Goal: Information Seeking & Learning: Learn about a topic

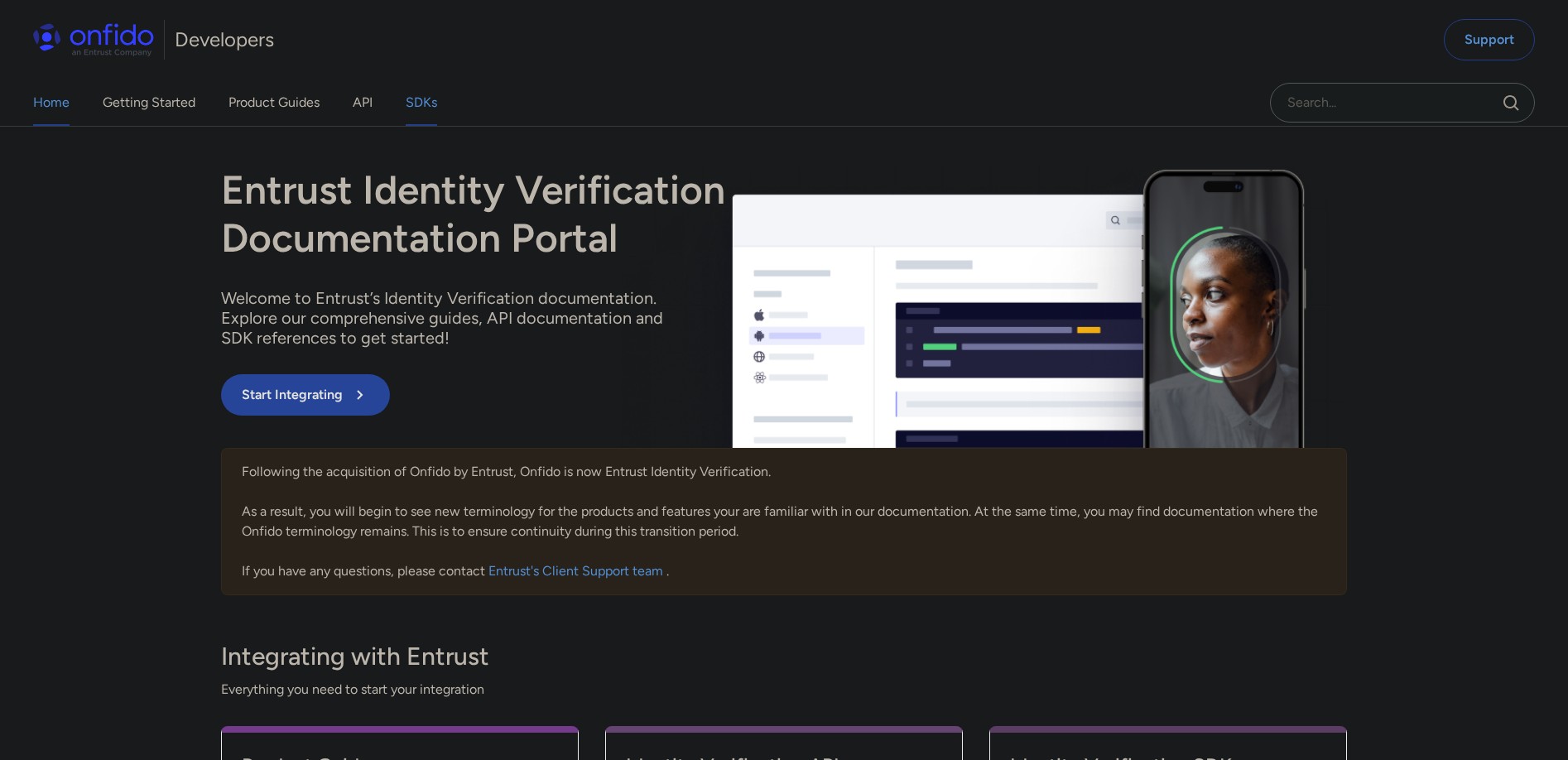
click at [414, 98] on link "SDKs" at bounding box center [421, 103] width 31 height 47
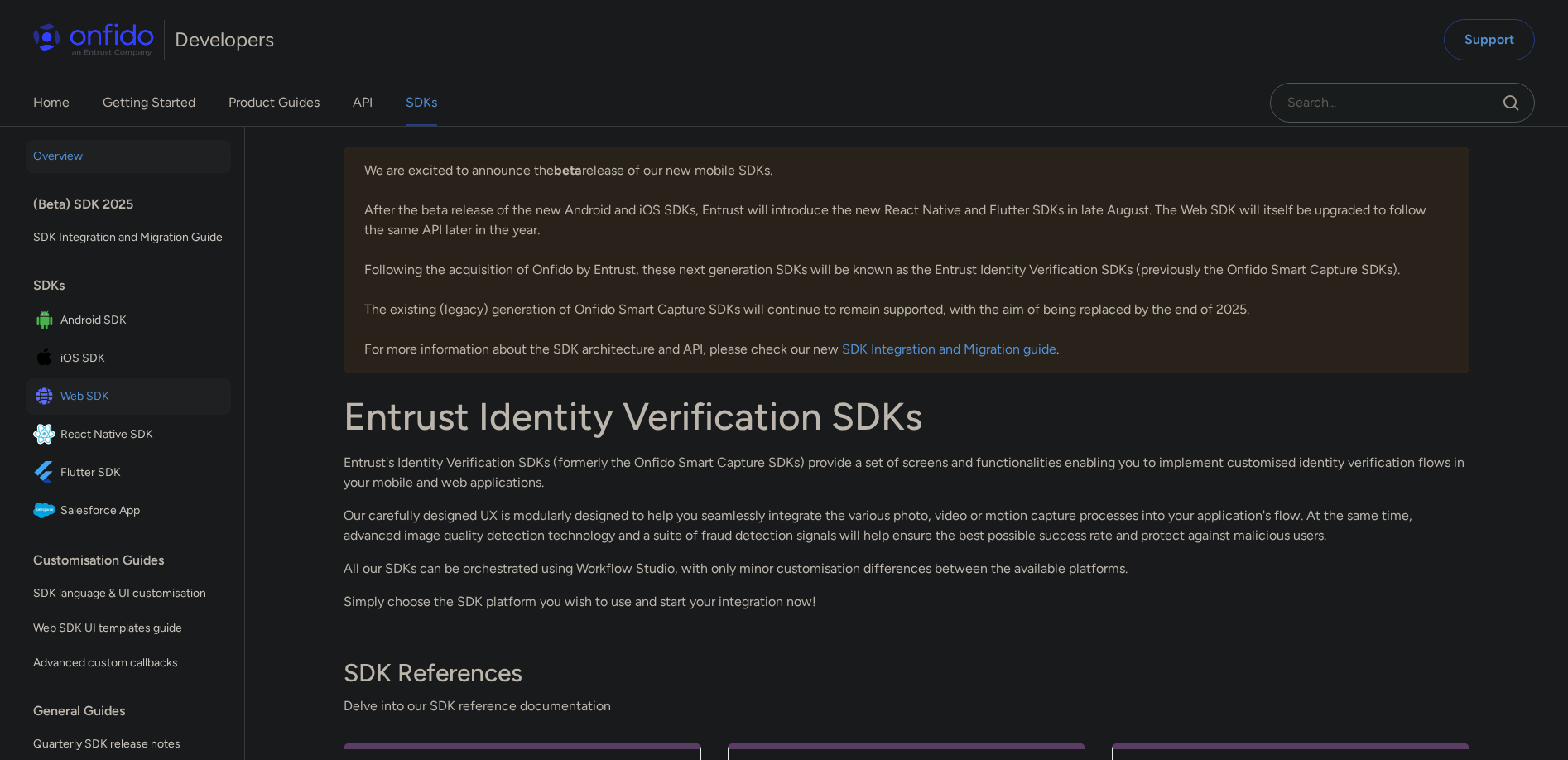
click at [89, 408] on span "Web SDK" at bounding box center [142, 396] width 164 height 23
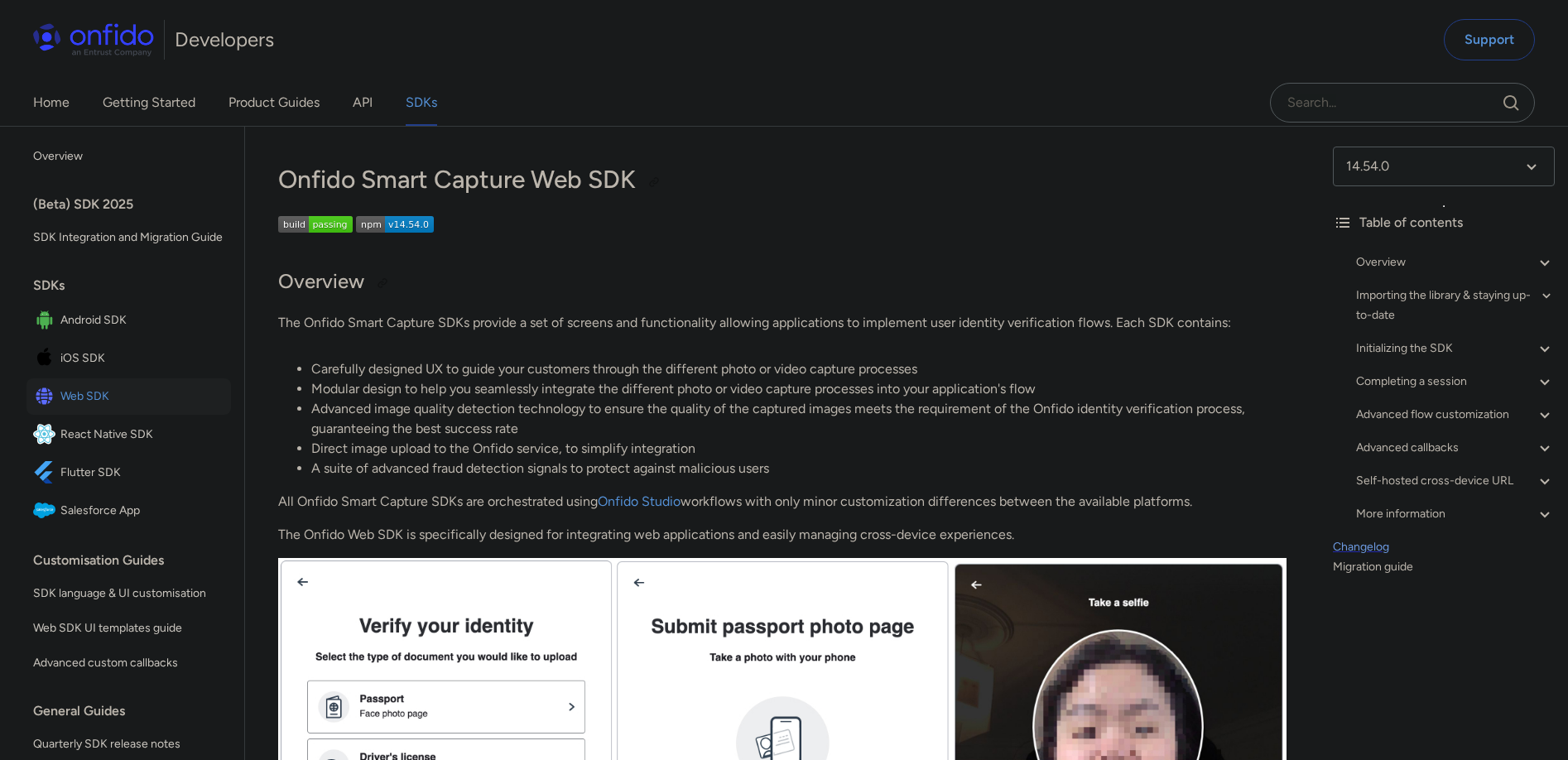
click at [1364, 545] on link "Changelog" at bounding box center [1443, 547] width 222 height 20
click at [1425, 167] on select at bounding box center [1443, 166] width 222 height 39
click at [1392, 284] on span "14.53.0" at bounding box center [1437, 290] width 208 height 39
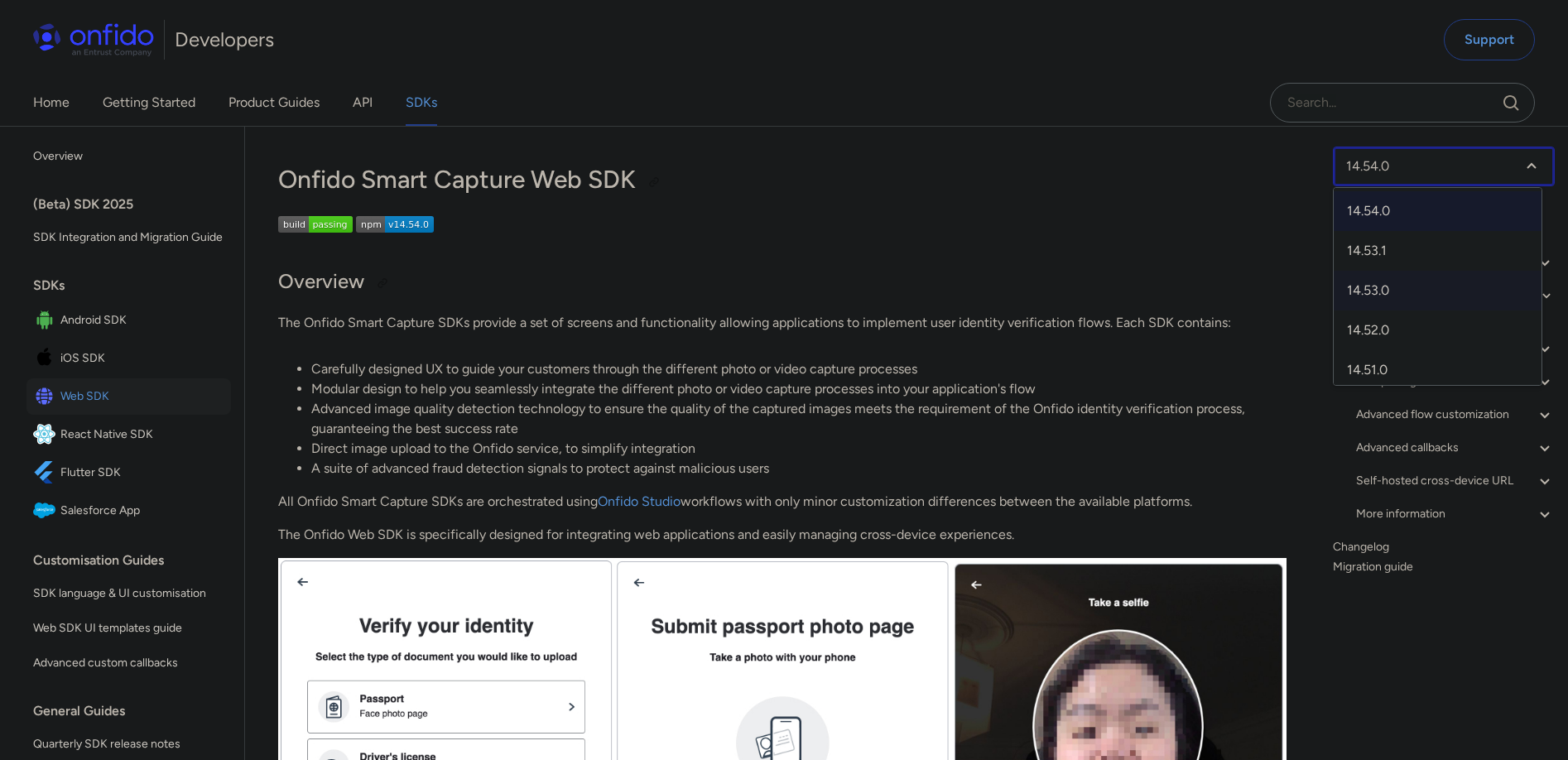
select select "14.53.0"
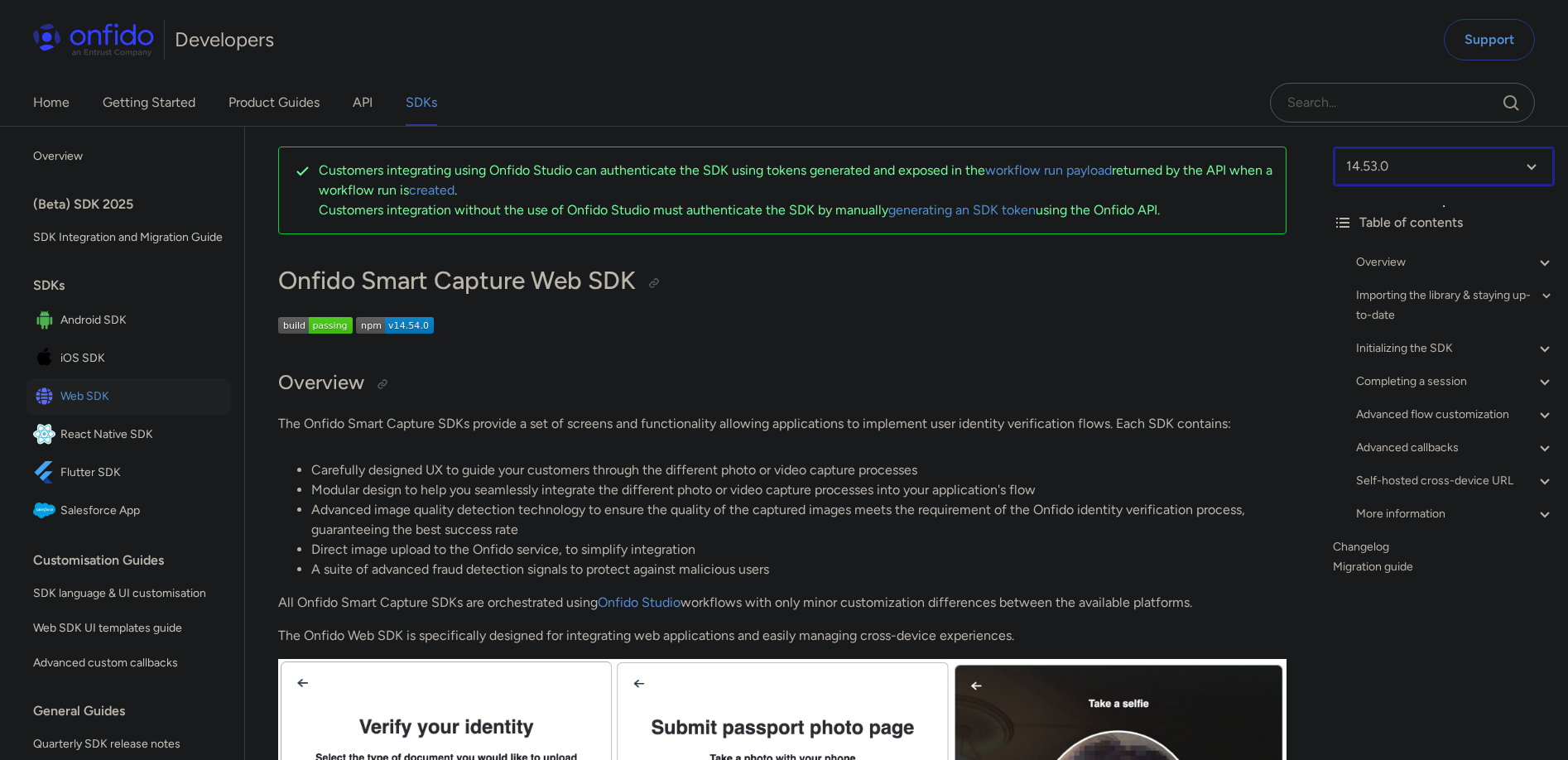
click at [1420, 167] on select at bounding box center [1443, 166] width 222 height 39
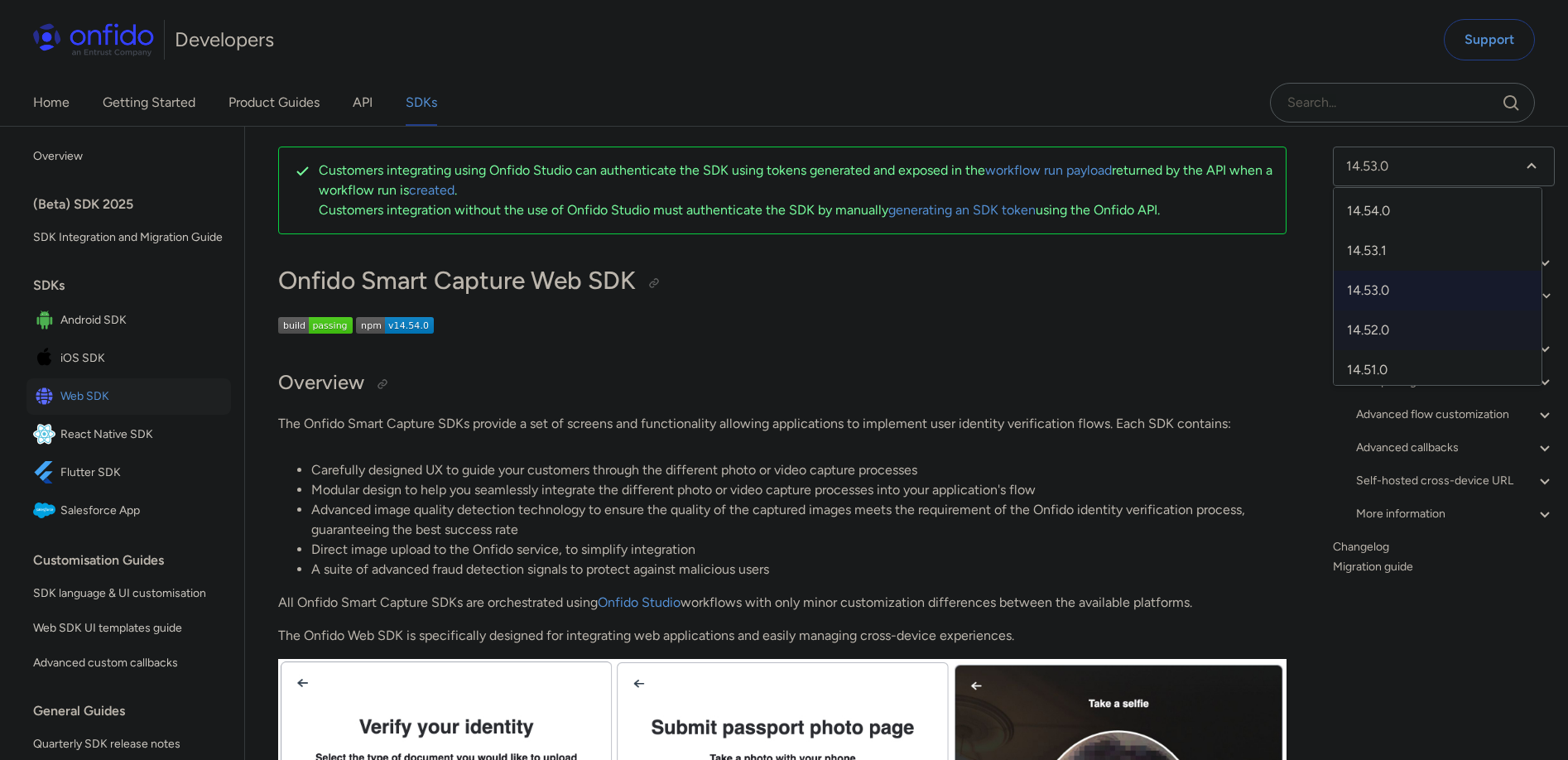
click at [1414, 327] on span "14.52.0" at bounding box center [1437, 329] width 208 height 39
select select "14.52.0"
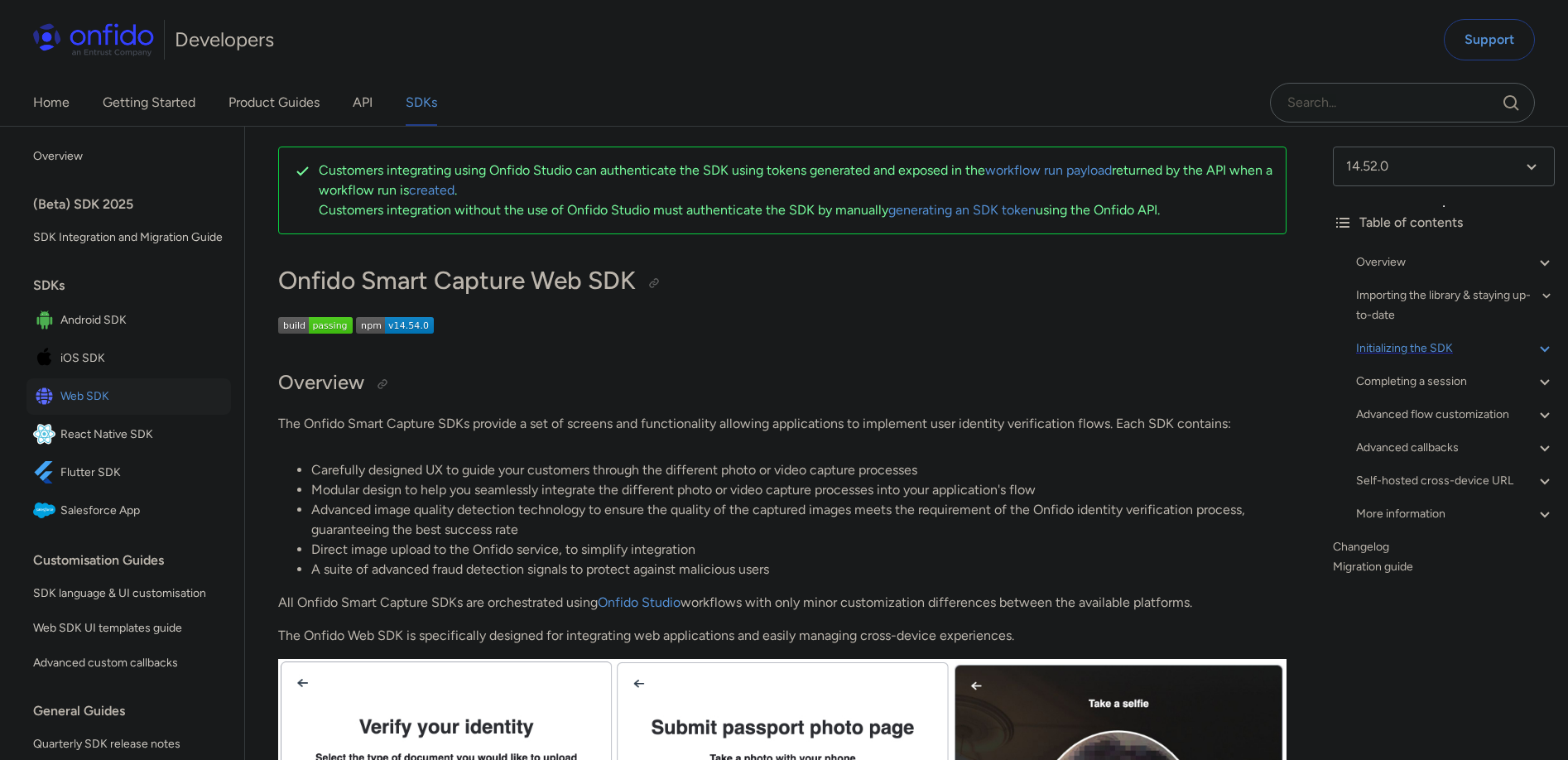
click at [1452, 345] on div "Initializing the SDK" at bounding box center [1454, 348] width 199 height 20
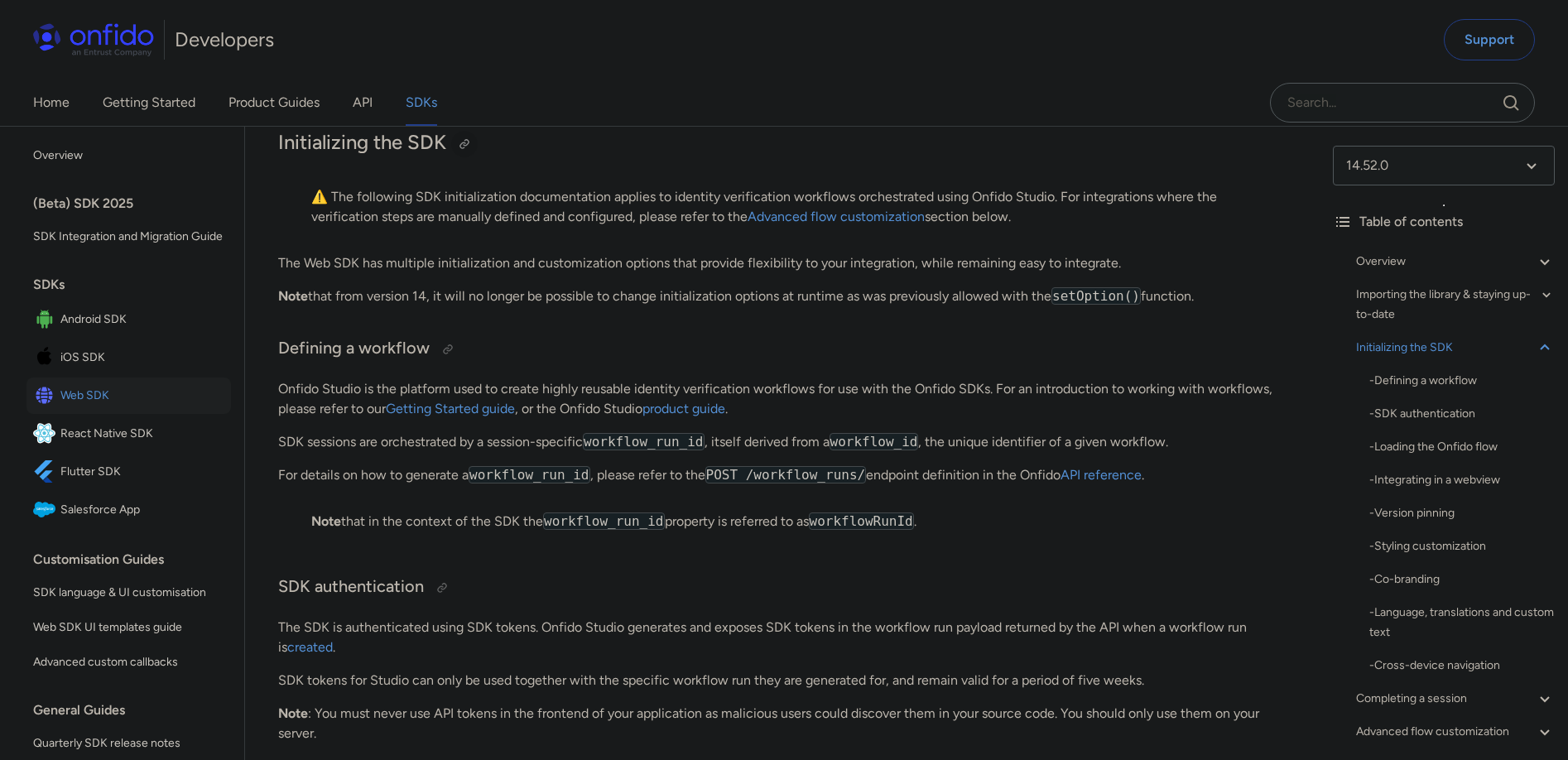
click at [469, 150] on div at bounding box center [464, 144] width 13 height 13
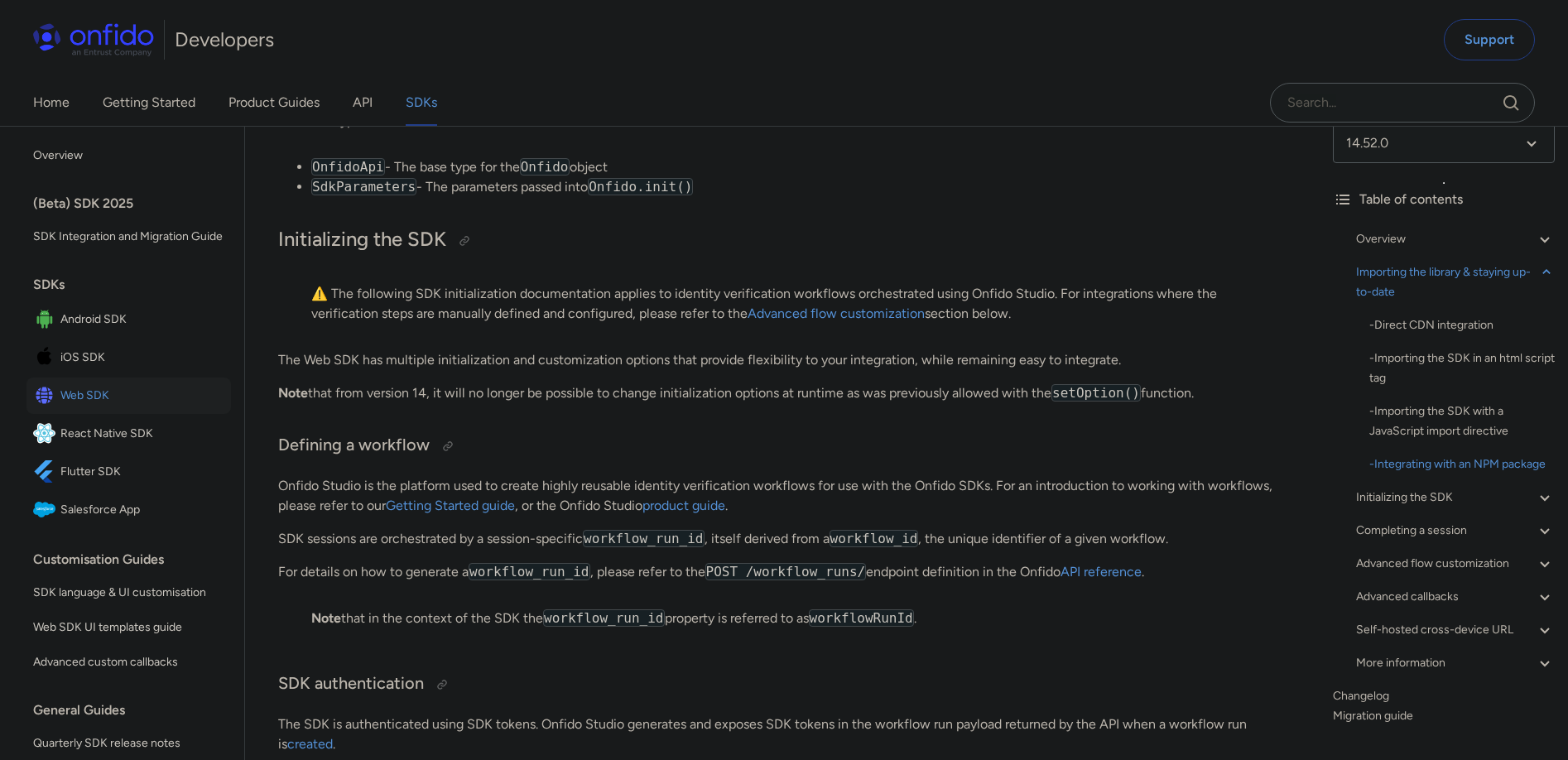
scroll to position [74, 0]
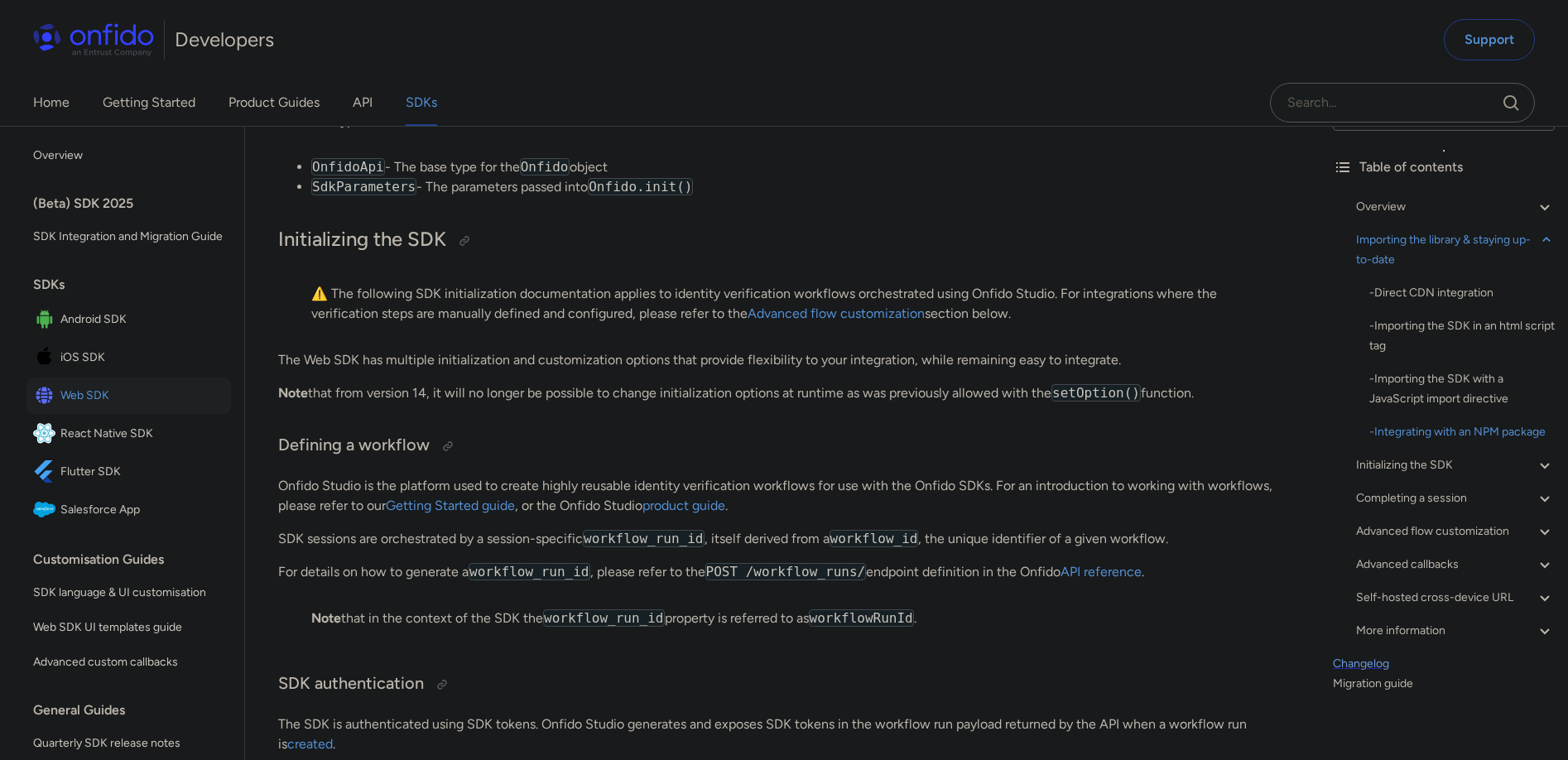
click at [1388, 661] on link "Changelog" at bounding box center [1443, 664] width 222 height 20
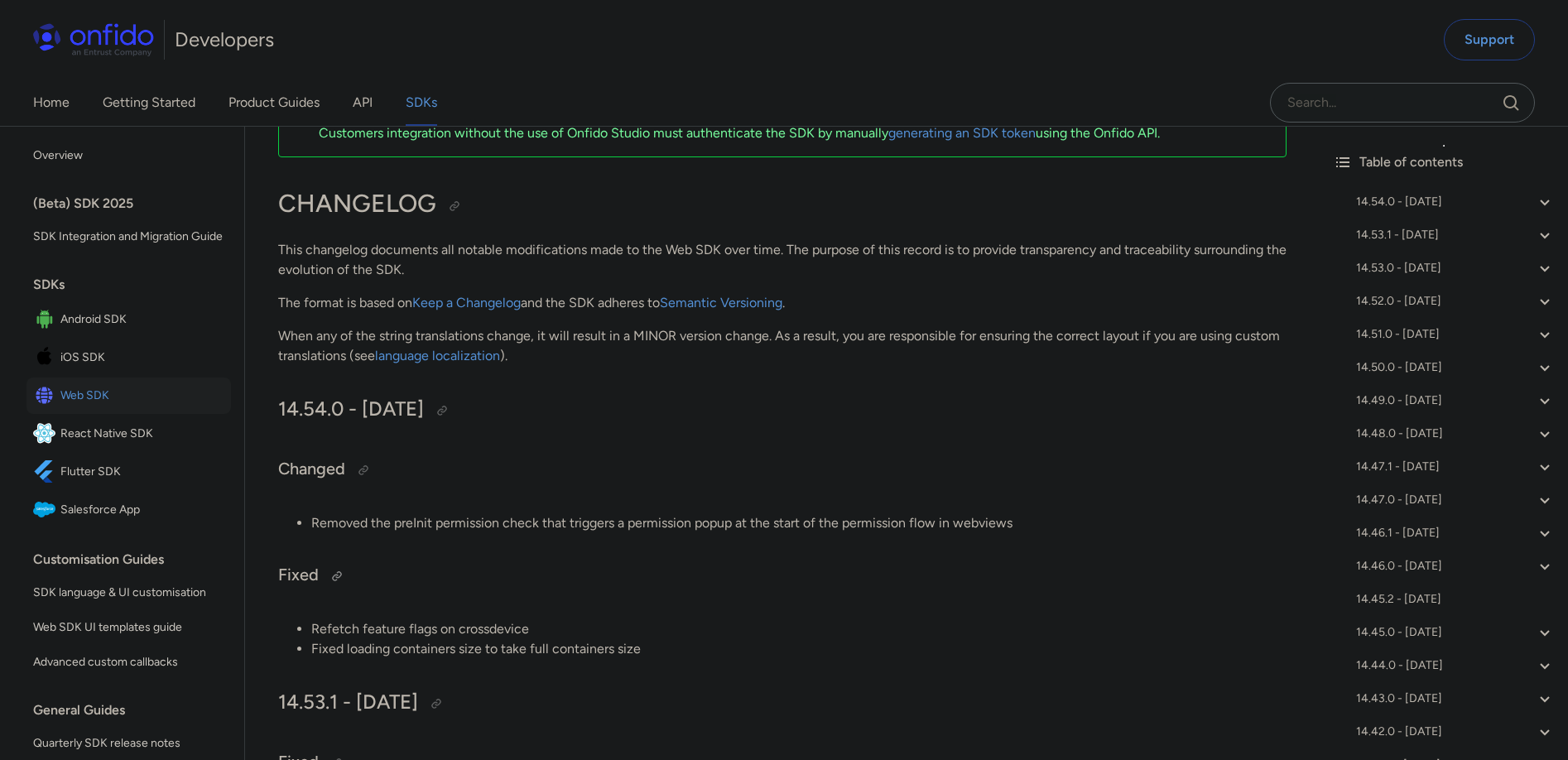
scroll to position [76, 0]
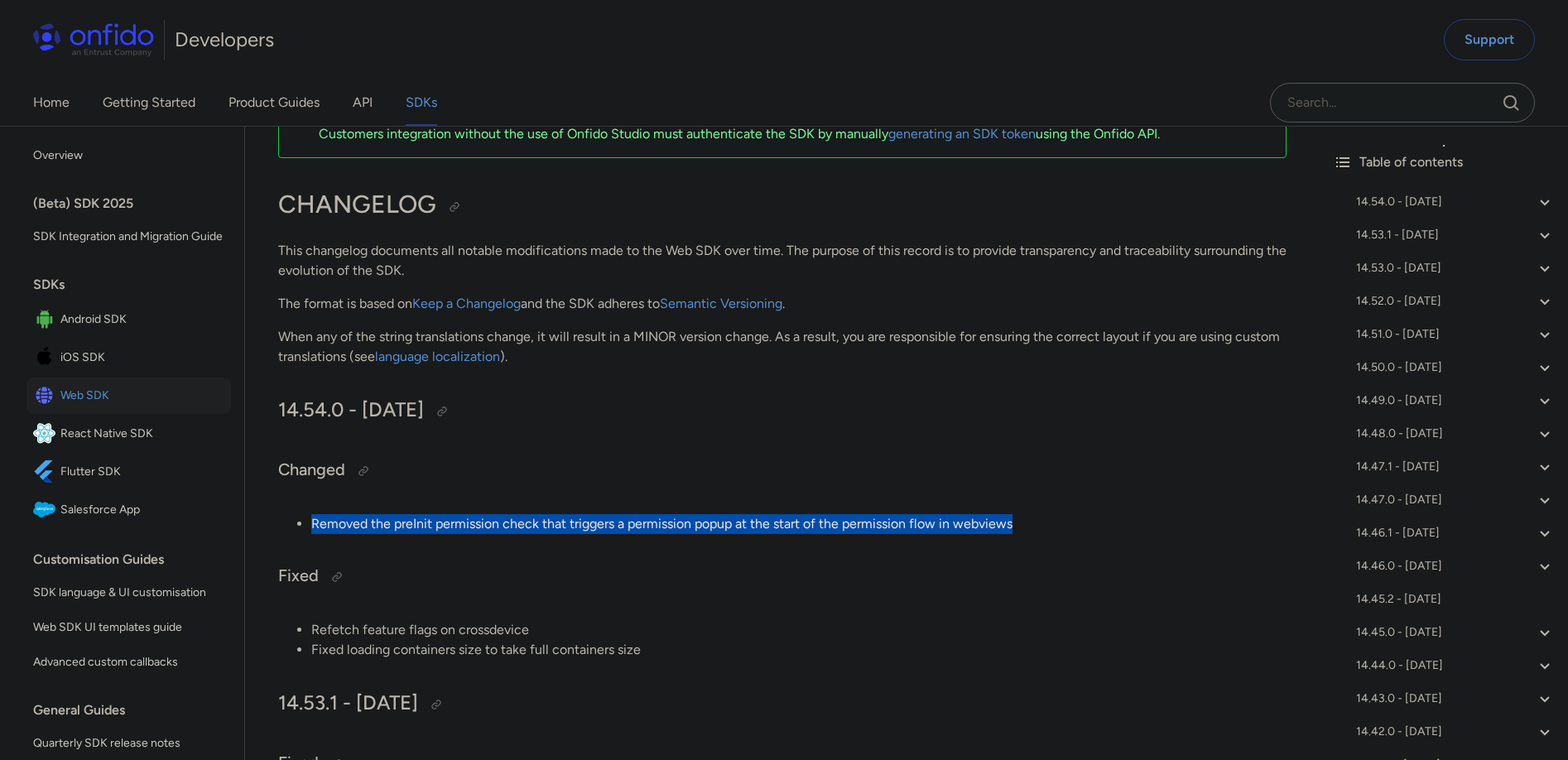
drag, startPoint x: 1030, startPoint y: 524, endPoint x: 313, endPoint y: 528, distance: 717.0
click at [313, 528] on li "Removed the preInit permission check that triggers a permission popup at the st…" at bounding box center [798, 524] width 975 height 20
copy li "Removed the preInit permission check that triggers a permission popup at the st…"
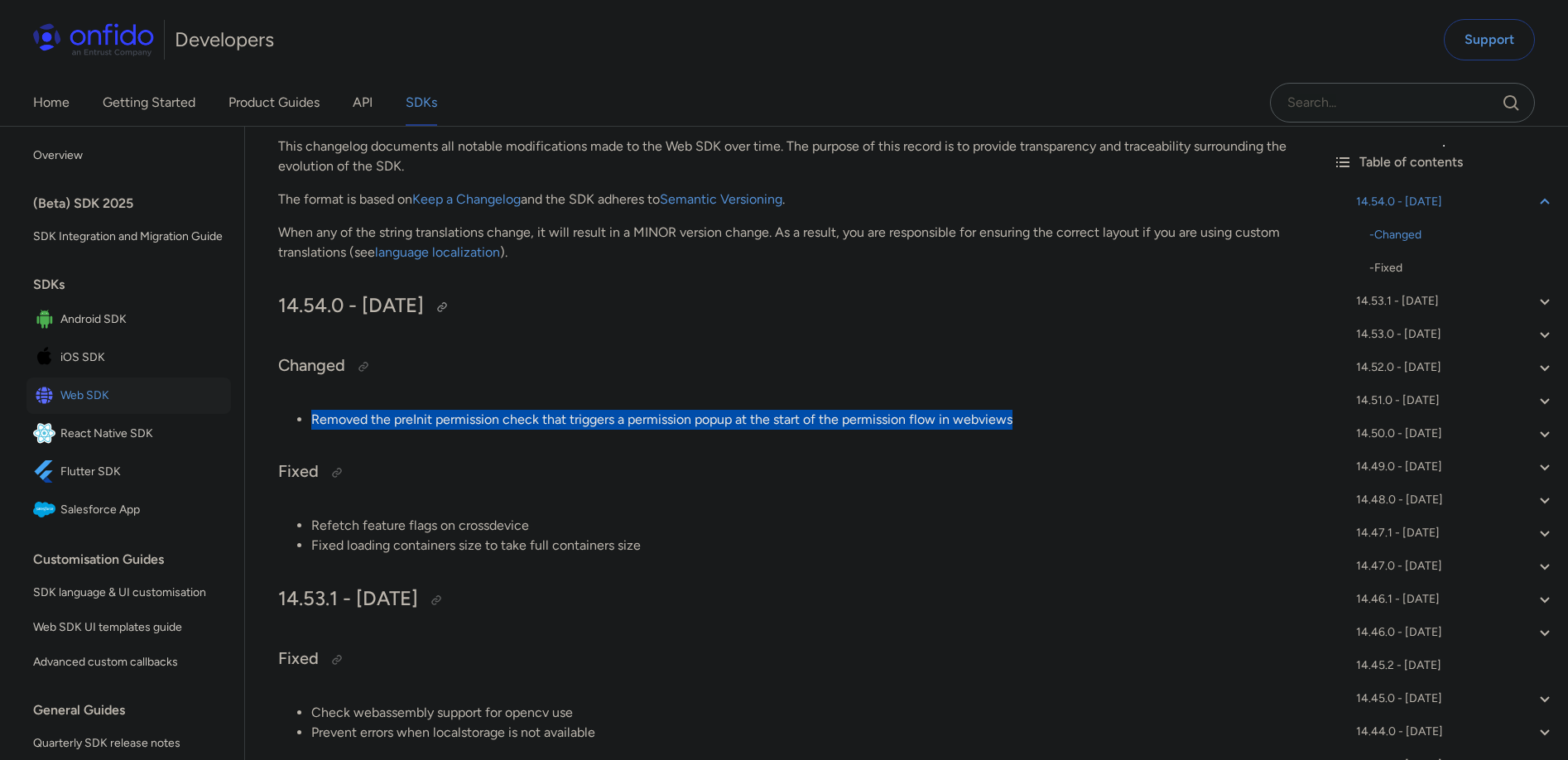
scroll to position [2, 0]
